Goal: Information Seeking & Learning: Get advice/opinions

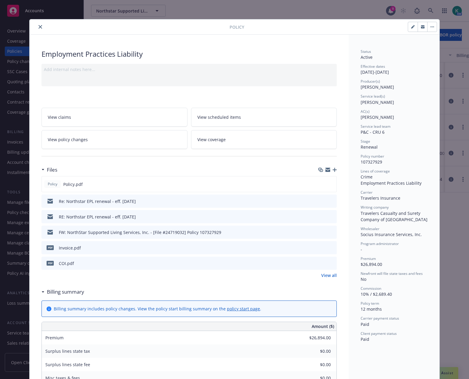
click at [39, 28] on icon "close" at bounding box center [40, 27] width 4 height 4
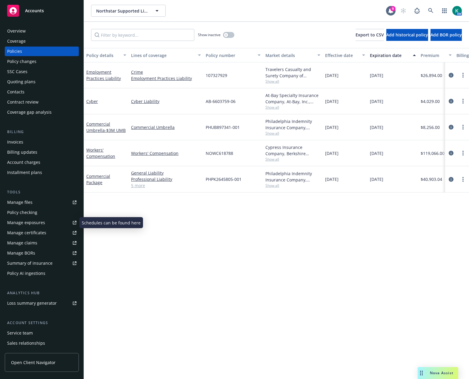
click at [38, 227] on div "Manage files Policy checking Manage exposures Manage certificates Manage claims…" at bounding box center [42, 237] width 74 height 81
click at [38, 225] on div "Manage exposures" at bounding box center [26, 223] width 38 height 10
click at [452, 75] on icon "circleInformation" at bounding box center [450, 75] width 5 height 5
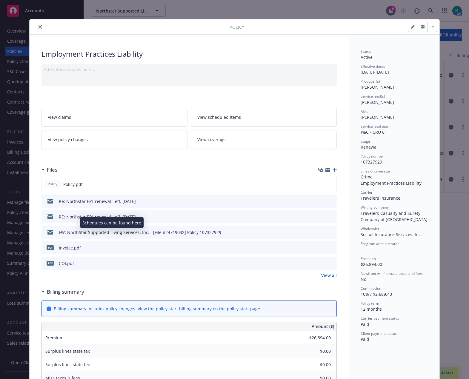
scroll to position [18, 0]
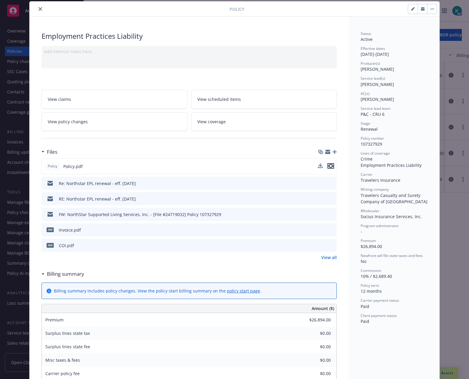
click at [328, 166] on icon "preview file" at bounding box center [330, 166] width 5 height 4
click at [40, 10] on button "close" at bounding box center [40, 8] width 7 height 7
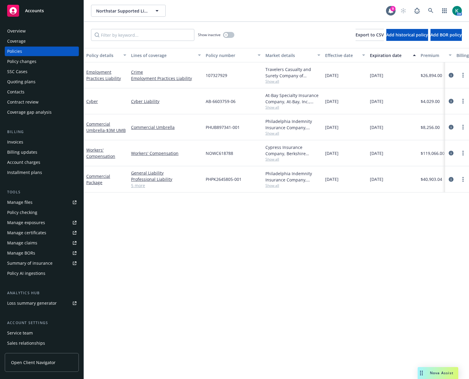
click at [432, 370] on div "Nova Assist" at bounding box center [437, 373] width 41 height 12
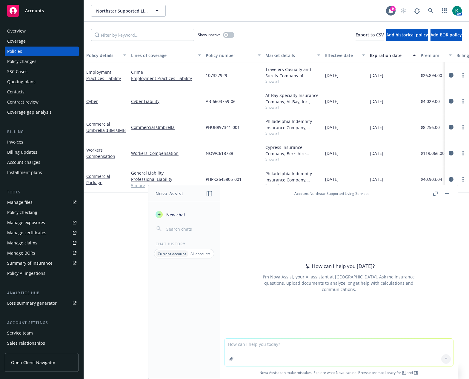
click at [417, 367] on button "Nova Assist" at bounding box center [437, 373] width 41 height 12
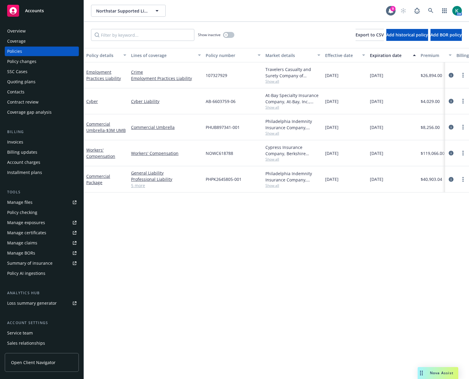
click at [439, 371] on span "Nova Assist" at bounding box center [441, 372] width 24 height 5
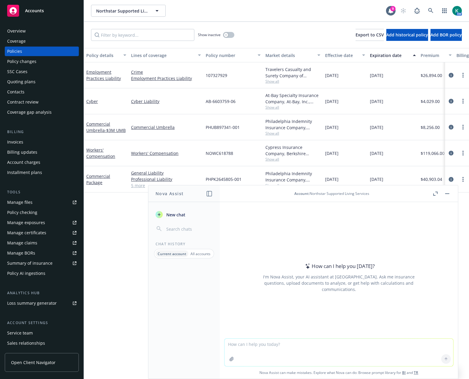
click at [417, 367] on button "Nova Assist" at bounding box center [437, 373] width 41 height 12
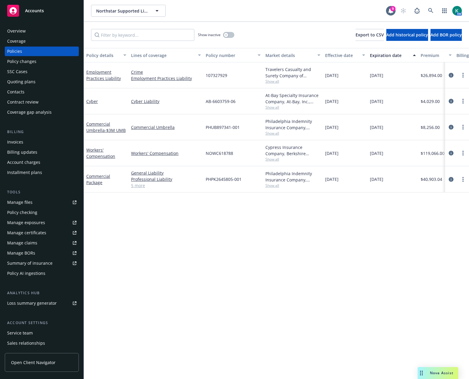
click at [437, 373] on span "Nova Assist" at bounding box center [441, 372] width 24 height 5
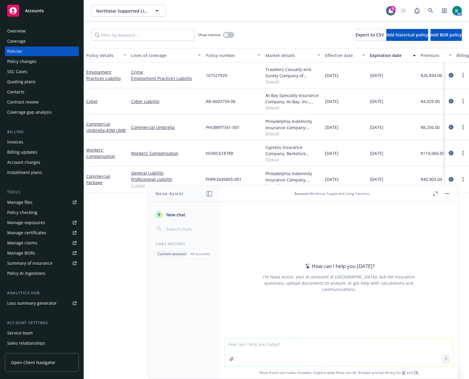
click at [293, 353] on textarea at bounding box center [338, 352] width 228 height 27
type textarea "Hi Nova, can you help me explain why Lloyd's of London isn't rated by AM Best?"
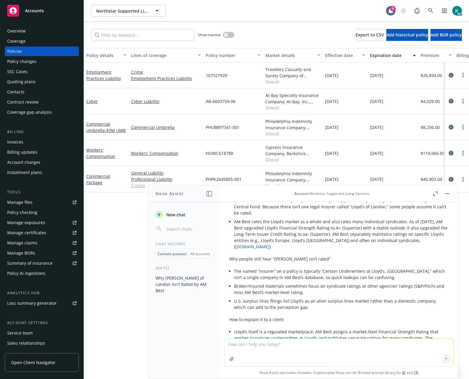
scroll to position [102, 0]
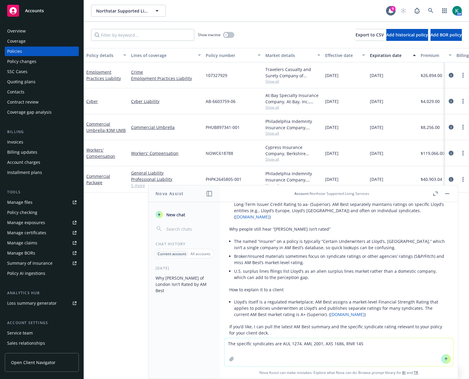
type textarea "The specific syndicates are AUL 1274, AML 2001, AXS 1686, RNR 1458"
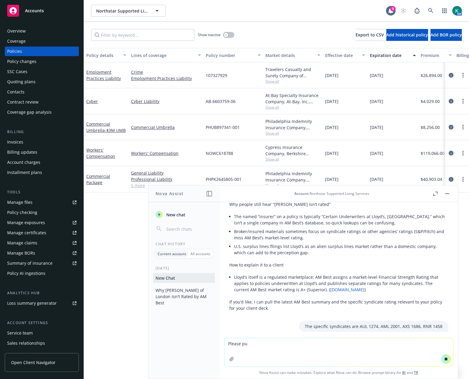
scroll to position [130, 0]
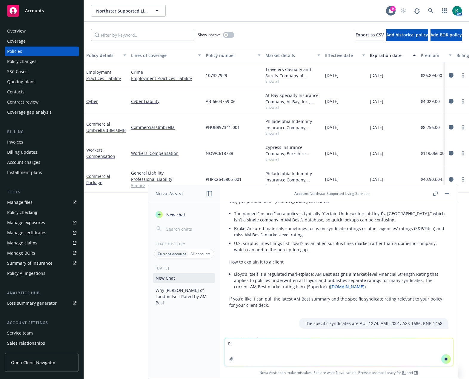
type textarea "P"
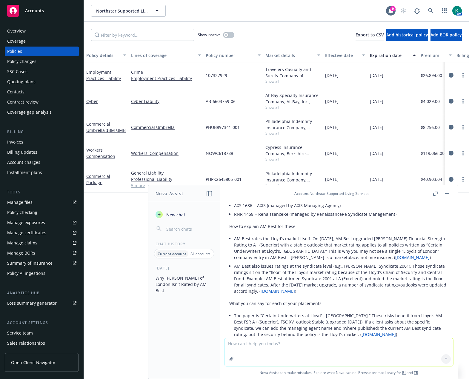
scroll to position [288, 0]
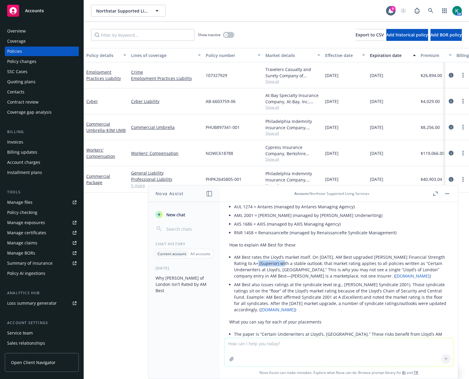
drag, startPoint x: 253, startPoint y: 239, endPoint x: 278, endPoint y: 238, distance: 25.4
click at [278, 253] on li "AM Best rates the Lloyd’s market itself. On August 7, 2024, AM Best upgraded Ll…" at bounding box center [341, 266] width 214 height 27
copy li "A+ (Superior)"
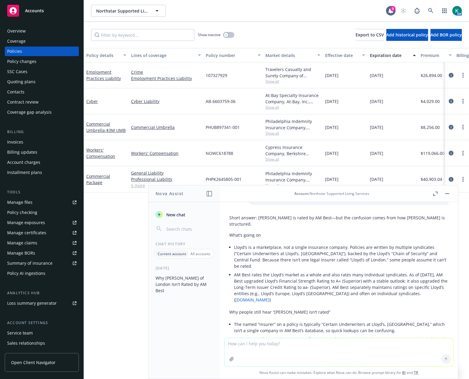
scroll to position [0, 0]
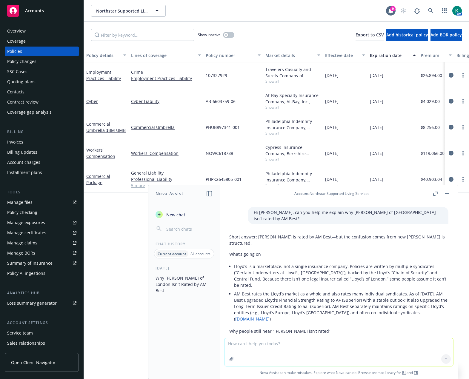
click at [45, 34] on div "Overview" at bounding box center [41, 31] width 69 height 10
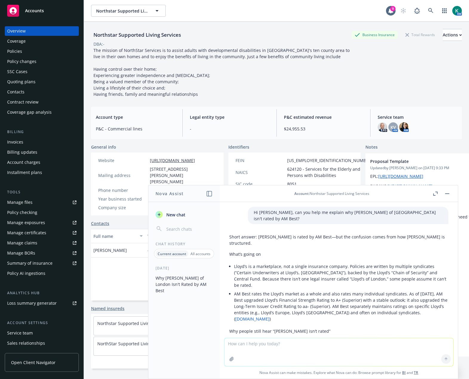
click at [448, 193] on rect "button" at bounding box center [447, 193] width 4 height 1
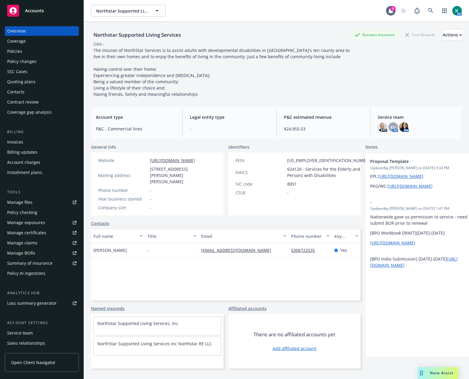
click at [29, 85] on div "Quoting plans" at bounding box center [21, 82] width 28 height 10
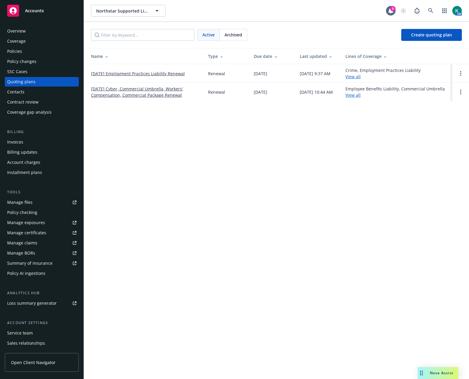
click at [151, 75] on link "[DATE] Employment Practices Liability Renewal" at bounding box center [138, 73] width 94 height 6
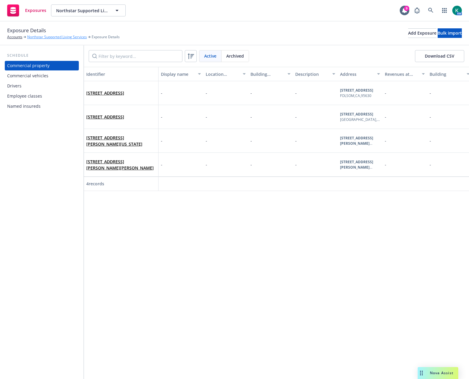
click at [42, 38] on link "Northstar Supported Living Services" at bounding box center [57, 36] width 60 height 5
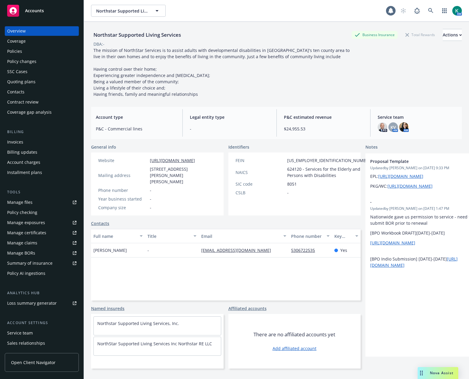
click at [34, 49] on div "Policies" at bounding box center [41, 52] width 69 height 10
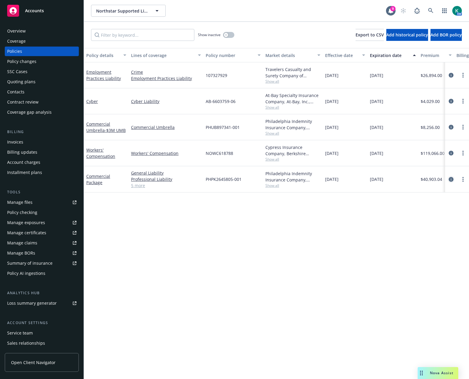
click at [452, 180] on icon "circleInformation" at bounding box center [450, 179] width 5 height 5
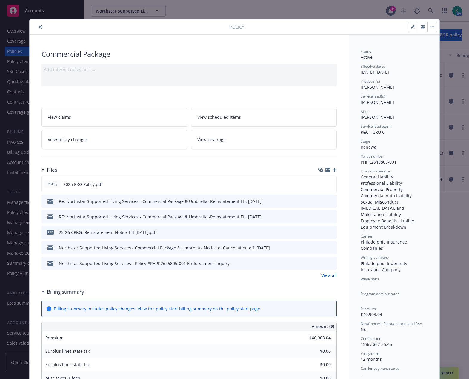
click at [108, 135] on link "View policy changes" at bounding box center [114, 139] width 146 height 19
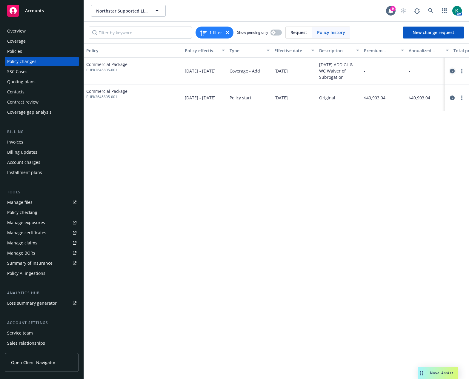
click at [451, 72] on icon "circleInformation" at bounding box center [451, 71] width 5 height 5
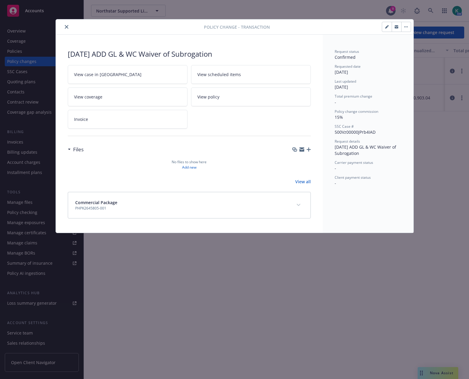
click at [203, 97] on span "View policy" at bounding box center [208, 97] width 22 height 6
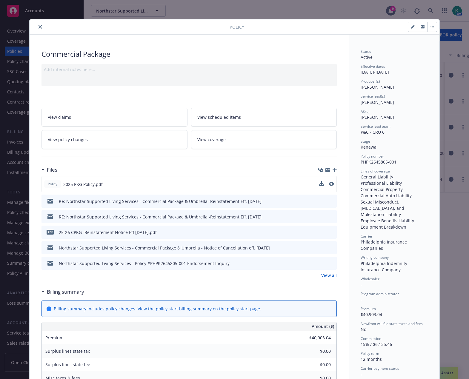
click at [329, 186] on button at bounding box center [330, 184] width 5 height 6
click at [328, 183] on icon "preview file" at bounding box center [330, 184] width 5 height 4
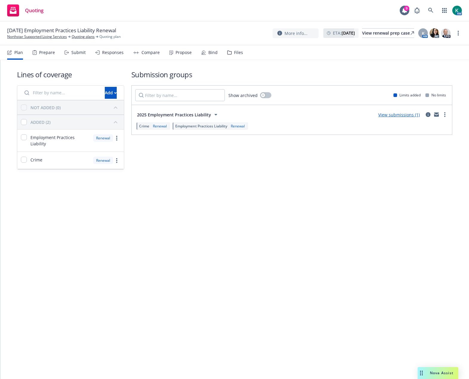
click at [80, 53] on div "Submit" at bounding box center [78, 52] width 14 height 5
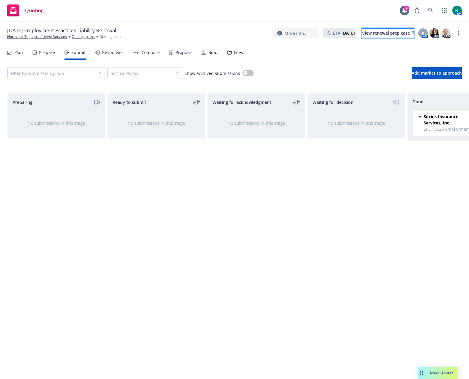
click at [362, 33] on div "View renewal prep case" at bounding box center [388, 33] width 52 height 9
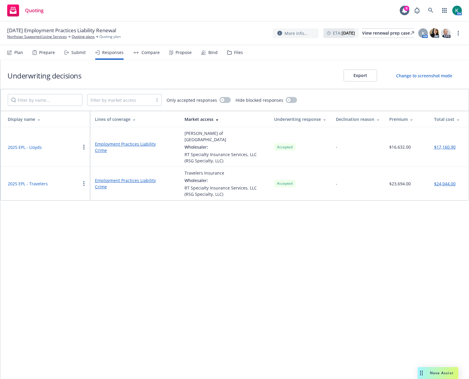
click at [404, 74] on div "Change to screenshot mode" at bounding box center [424, 75] width 56 height 6
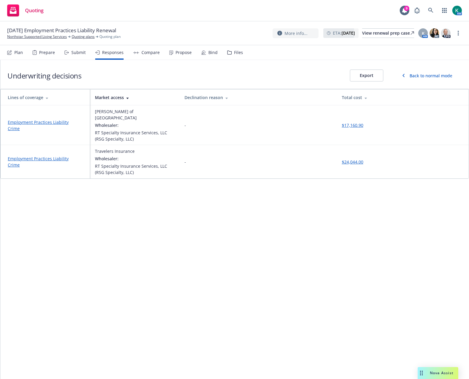
click at [374, 78] on button "Export" at bounding box center [366, 75] width 33 height 12
click at [438, 374] on span "Nova Assist" at bounding box center [441, 372] width 24 height 5
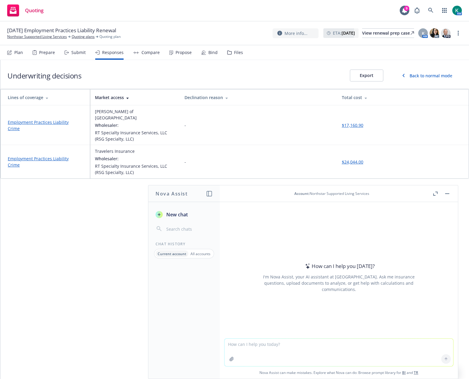
click at [270, 348] on textarea at bounding box center [338, 352] width 228 height 27
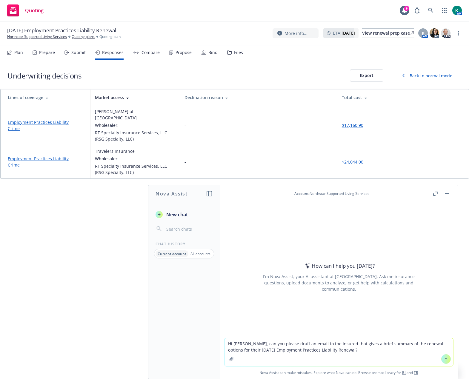
click at [331, 352] on textarea "Hi Nova, can you please draft an email to the insured that gives a brief summar…" at bounding box center [338, 352] width 228 height 28
type textarea "Hi Nova, can you please draft an email to the insured that gives a brief summar…"
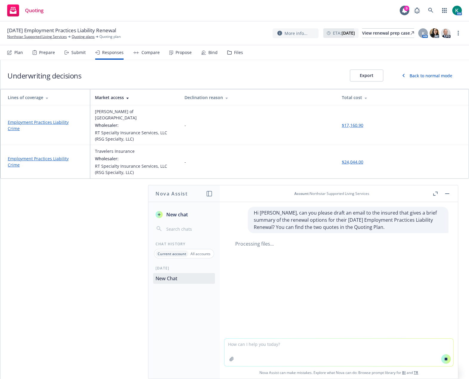
click at [296, 283] on div "Hi Nova, can you please draft an email to the insured that gives a brief summar…" at bounding box center [339, 270] width 238 height 136
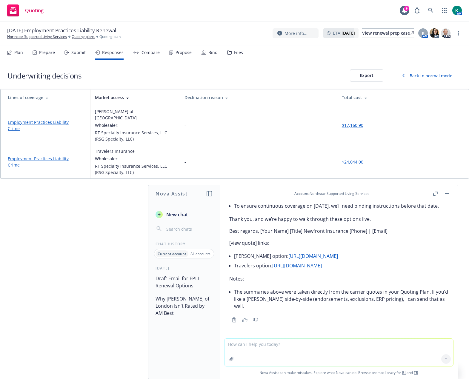
scroll to position [390, 0]
click at [397, 353] on textarea at bounding box center [338, 352] width 228 height 27
click at [307, 313] on div "Here’s a concise draft you can copy/paste and adjust as needed. Subject: Your 1…" at bounding box center [338, 103] width 219 height 420
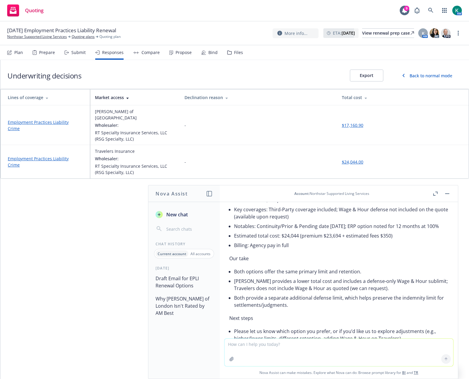
scroll to position [211, 0]
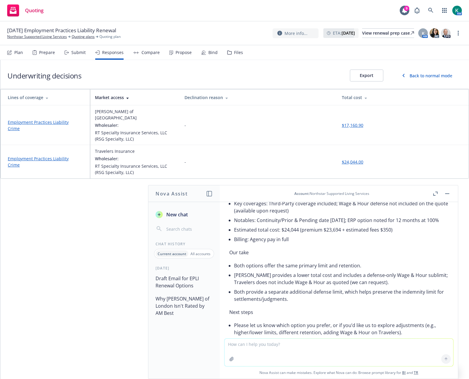
click at [306, 304] on li "Both provide a separate additional defense limit, which helps preserve the inde…" at bounding box center [341, 295] width 214 height 17
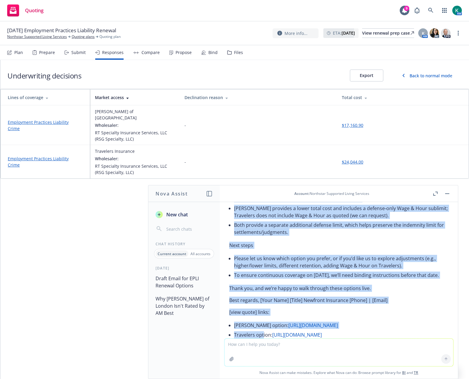
scroll to position [306, 0]
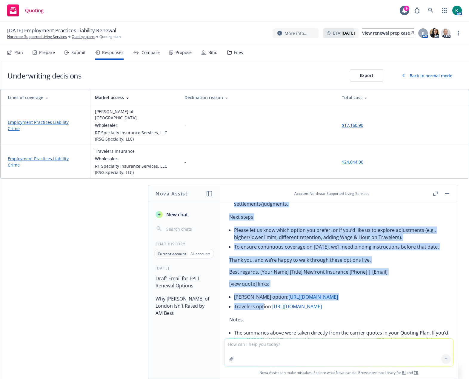
drag, startPoint x: 229, startPoint y: 260, endPoint x: 291, endPoint y: 261, distance: 62.0
click at [291, 261] on div "Here’s a concise draft you can copy/paste and adjust as needed. Subject: Your 1…" at bounding box center [338, 149] width 228 height 431
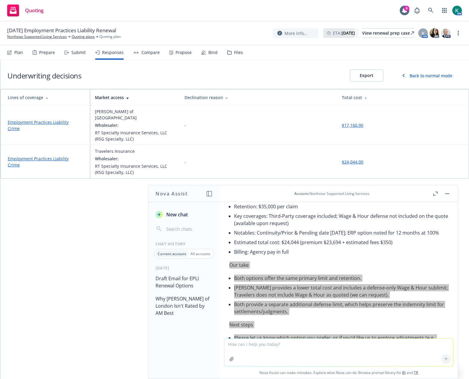
scroll to position [209, 0]
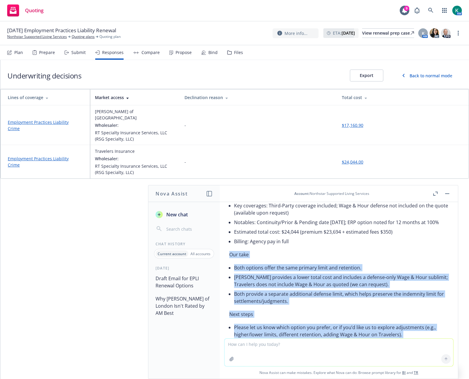
click at [296, 266] on div "Here’s a concise draft you can copy/paste and adjust as needed. Subject: Your 1…" at bounding box center [338, 241] width 219 height 420
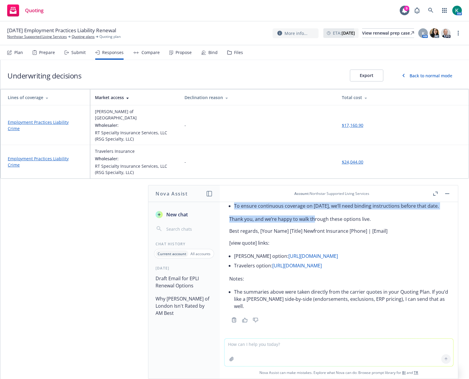
scroll to position [360, 0]
drag, startPoint x: 231, startPoint y: 263, endPoint x: 371, endPoint y: 224, distance: 145.2
click at [371, 224] on div "Here’s a concise draft you can copy/paste and adjust as needed. Subject: Your 1…" at bounding box center [338, 108] width 228 height 431
copy div "Our take Both options offer the same primary limit and retention. Lloyd’s provi…"
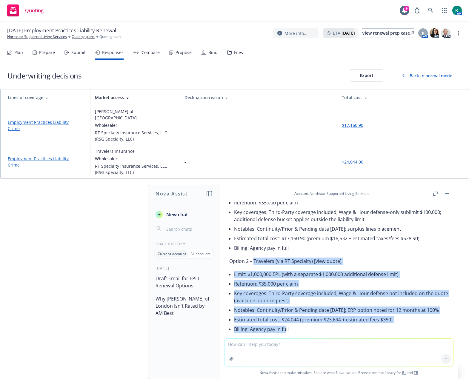
scroll to position [173, 0]
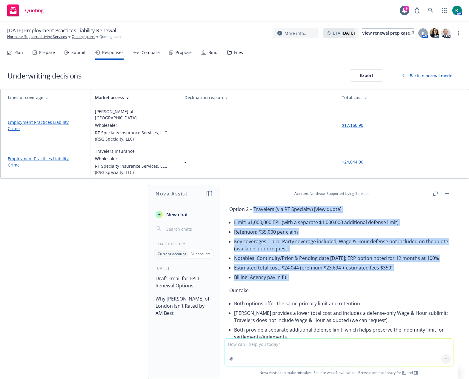
drag, startPoint x: 254, startPoint y: 260, endPoint x: 304, endPoint y: 280, distance: 53.2
click at [304, 280] on div "Here’s a concise draft you can copy/paste and adjust as needed. Subject: Your 1…" at bounding box center [338, 277] width 219 height 420
copy div "Travelers (via RT Specialty) [view quote] Limit: $1,000,000 EPL (with a separat…"
click at [252, 282] on li "Billing: Agency pay in full" at bounding box center [341, 277] width 214 height 10
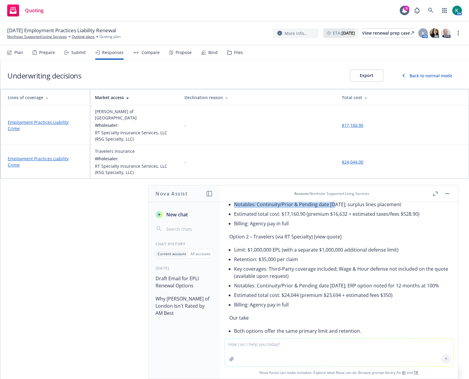
scroll to position [128, 0]
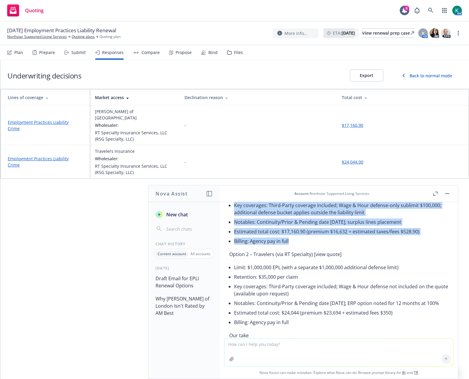
drag, startPoint x: 252, startPoint y: 278, endPoint x: 315, endPoint y: 240, distance: 73.5
click at [315, 240] on div "Here’s a concise draft you can copy/paste and adjust as needed. Subject: Your 1…" at bounding box center [338, 322] width 219 height 420
copy div "Lloyd’s of London (via RT Specialty) [view quote] Limit: $1,000,000 EPL (with a…"
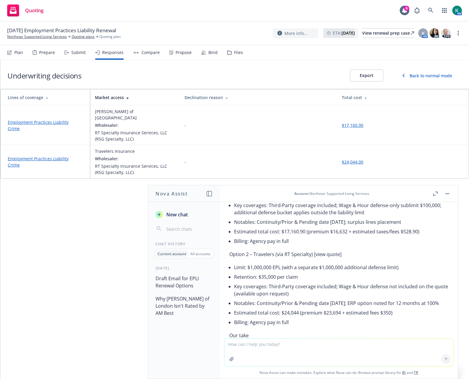
click at [323, 301] on li "Notables: Continuity/Prior & Pending date 10/05/2005; ERP option noted for 12 m…" at bounding box center [341, 303] width 214 height 10
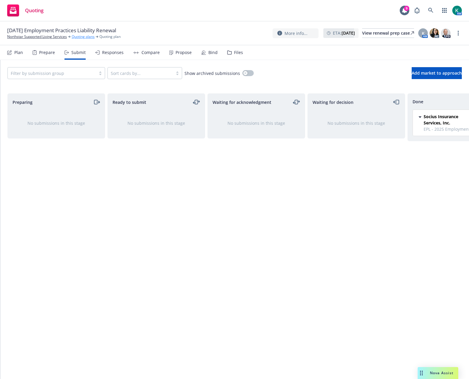
click at [85, 39] on link "Quoting plans" at bounding box center [83, 36] width 23 height 5
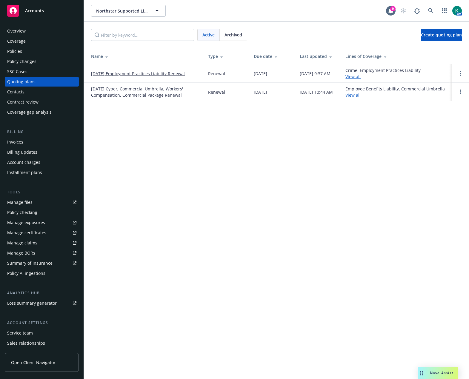
drag, startPoint x: 231, startPoint y: 33, endPoint x: 224, endPoint y: 38, distance: 8.5
click at [231, 33] on span "Archived" at bounding box center [233, 35] width 18 height 6
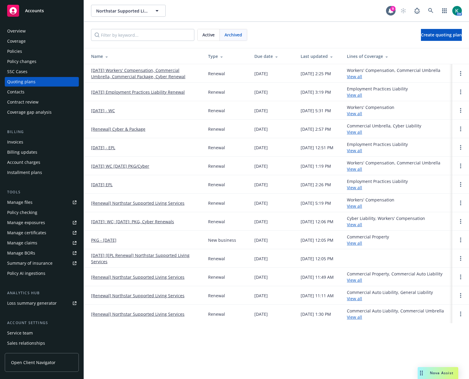
click at [137, 92] on link "[DATE] Employment Practices Liability Renewal" at bounding box center [138, 92] width 94 height 6
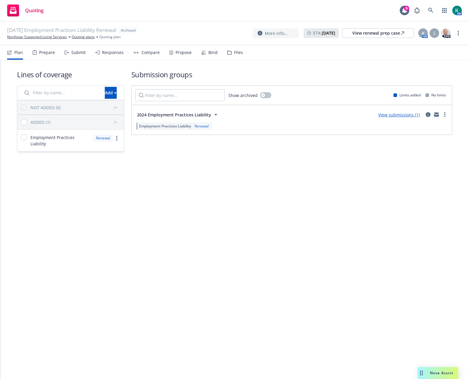
click at [231, 53] on div "Files" at bounding box center [235, 52] width 16 height 14
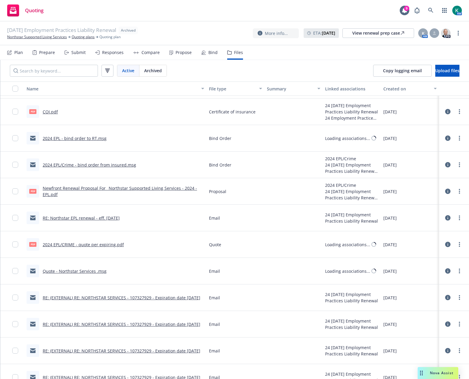
scroll to position [60, 0]
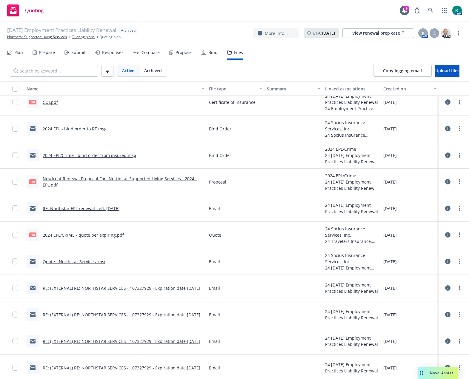
click at [111, 208] on link "RE: Northstar EPL renewal - eff. [DATE]" at bounding box center [81, 208] width 77 height 6
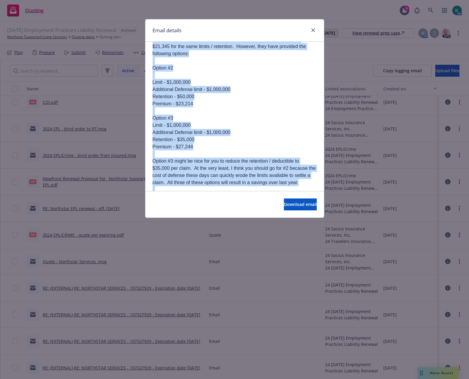
scroll to position [777, 0]
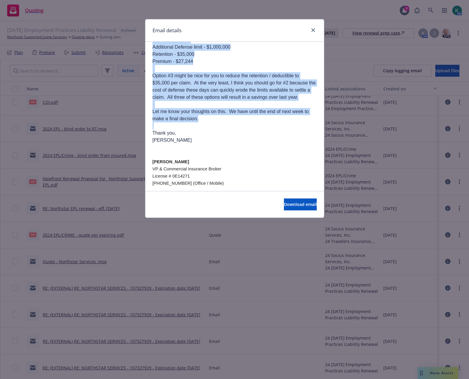
drag, startPoint x: 153, startPoint y: 104, endPoint x: 213, endPoint y: 136, distance: 67.4
click at [213, 136] on div "Hi [PERSON_NAME], I have attached the EPL/Crime renewal proposal for your revie…" at bounding box center [234, 75] width 164 height 365
copy div "The good news is that Travelers has agreed to reduce the premium to $21,345 for…"
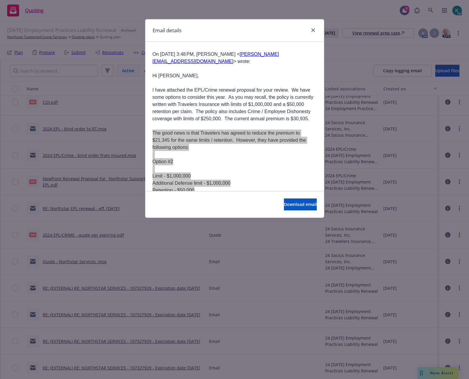
scroll to position [568, 0]
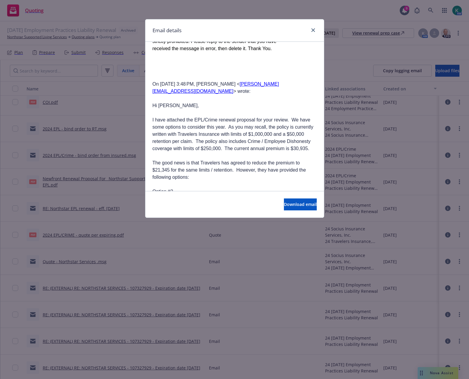
drag, startPoint x: 225, startPoint y: 152, endPoint x: 213, endPoint y: 137, distance: 19.2
click at [225, 152] on p "I have attached the EPL/Crime renewal proposal for your review. We have some op…" at bounding box center [234, 134] width 164 height 36
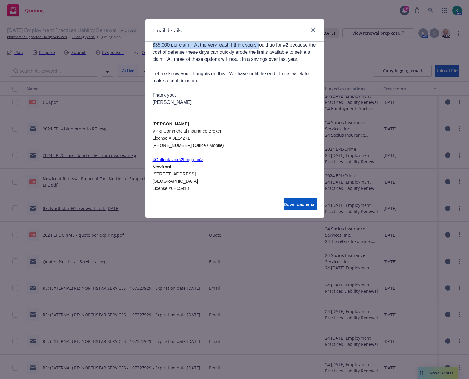
scroll to position [805, 0]
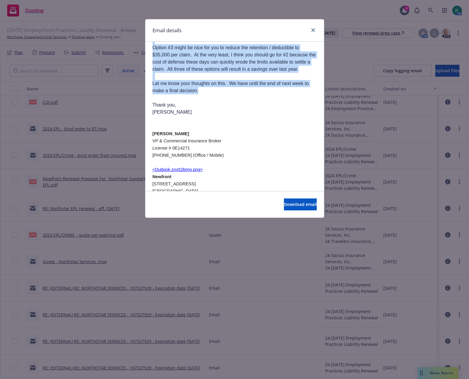
drag, startPoint x: 152, startPoint y: 113, endPoint x: 246, endPoint y: 97, distance: 95.6
copy div "L ipsu dolorsit ame CON/Adipi elitsed doeiusmo tem inci utlabo. Et dolo magn al…"
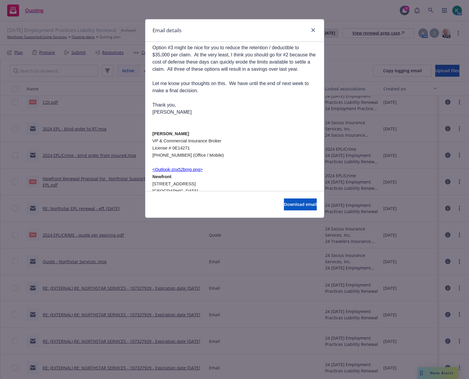
click at [421, 361] on div "Email details RE: Northstar EPL renewal - eff. [DATE] [DATE] 4:37 PM From: [PER…" at bounding box center [234, 189] width 469 height 379
click at [428, 373] on div "Email details RE: Northstar EPL renewal - eff. [DATE] [DATE] 4:37 PM From: [PER…" at bounding box center [234, 189] width 469 height 379
